Goal: Task Accomplishment & Management: Manage account settings

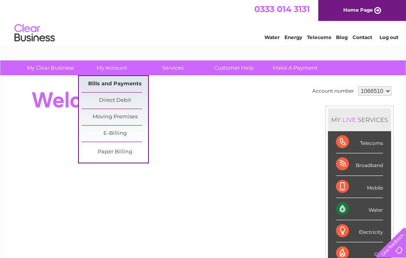
click at [117, 84] on link "Bills and Payments" at bounding box center [115, 84] width 66 height 16
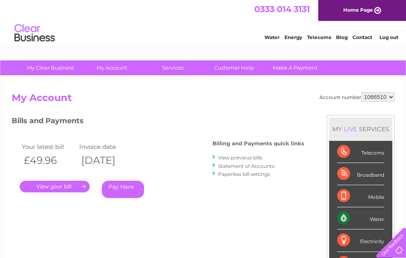
click at [55, 187] on link "." at bounding box center [55, 187] width 70 height 12
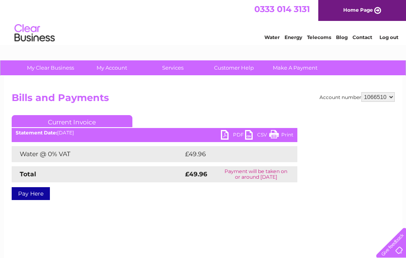
click at [222, 133] on link "PDF" at bounding box center [233, 136] width 24 height 12
